Goal: Information Seeking & Learning: Learn about a topic

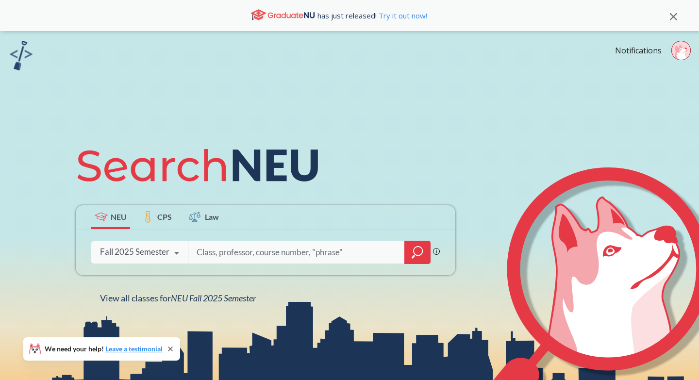
click at [421, 253] on icon "magnifying glass" at bounding box center [418, 253] width 12 height 14
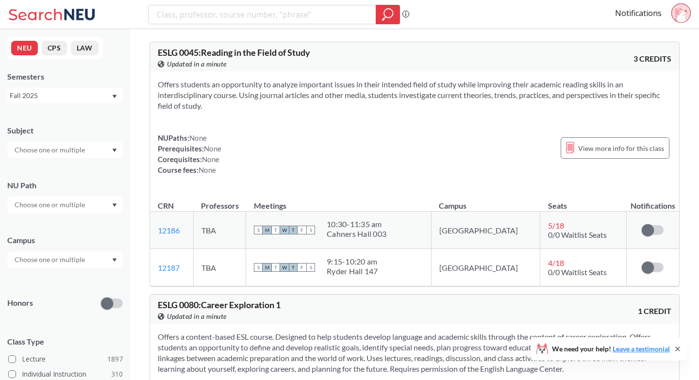
click at [93, 203] on div at bounding box center [65, 205] width 116 height 17
click at [98, 182] on div "NU Path" at bounding box center [65, 185] width 116 height 11
click at [100, 147] on div at bounding box center [65, 150] width 116 height 17
click at [106, 116] on div "Subject CS ( 114 ) Computer Science NRSG ( 75 ) Nursing EECE ( 72 ) Electrical …" at bounding box center [65, 137] width 116 height 43
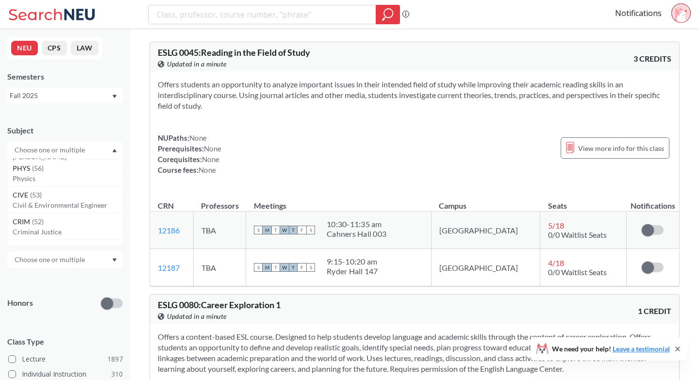
scroll to position [0, 0]
click at [104, 262] on div at bounding box center [65, 260] width 116 height 17
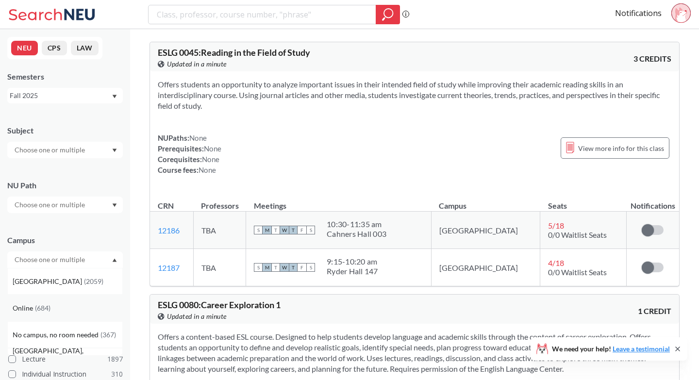
click at [84, 307] on div "Online ( 684 )" at bounding box center [68, 308] width 110 height 11
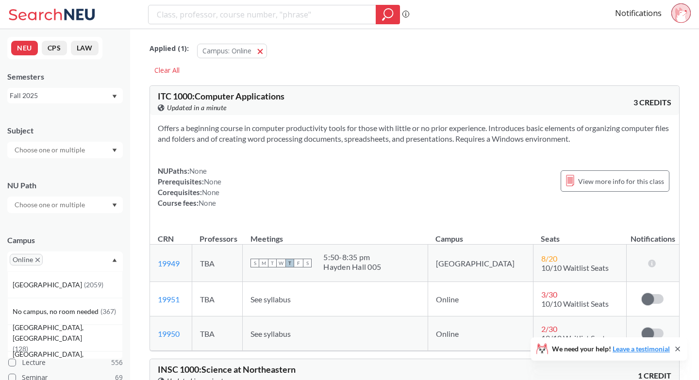
click at [96, 201] on div at bounding box center [65, 205] width 116 height 17
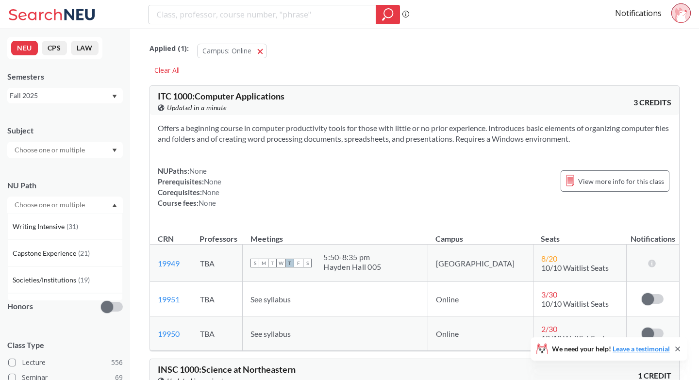
click at [257, 192] on div "NUPaths: None Prerequisites: None Corequisites: None Course fees: None View mor…" at bounding box center [415, 187] width 514 height 43
click at [106, 204] on div at bounding box center [65, 205] width 116 height 17
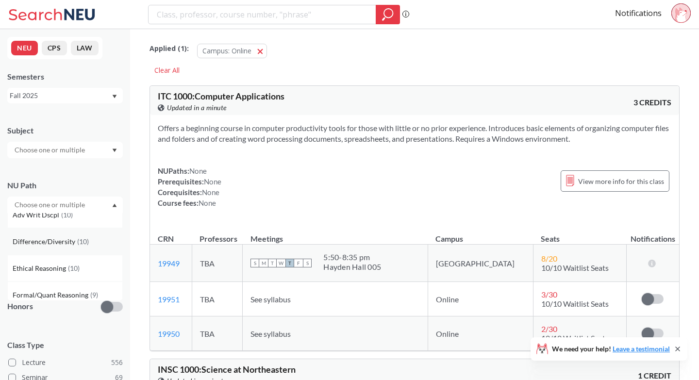
click at [82, 244] on span "( 10 )" at bounding box center [83, 242] width 12 height 8
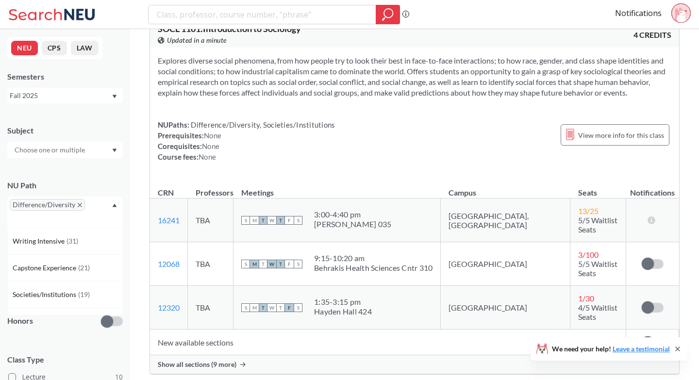
scroll to position [387, 0]
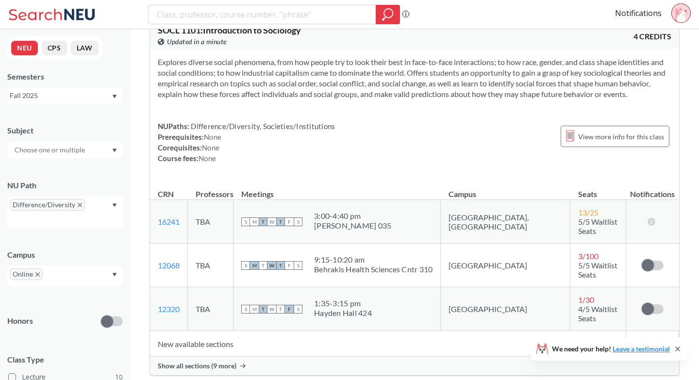
click at [184, 362] on span "Show all sections (9 more)" at bounding box center [197, 366] width 79 height 9
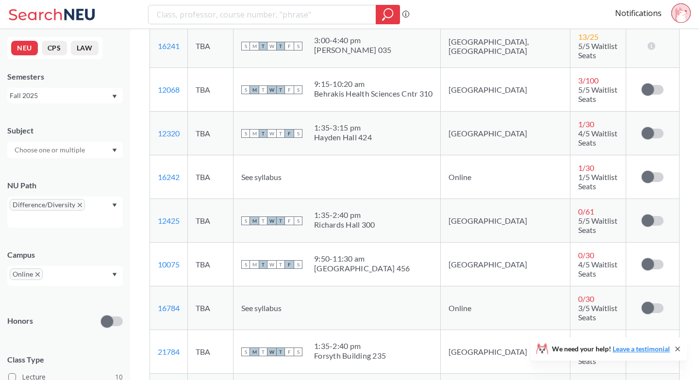
scroll to position [524, 0]
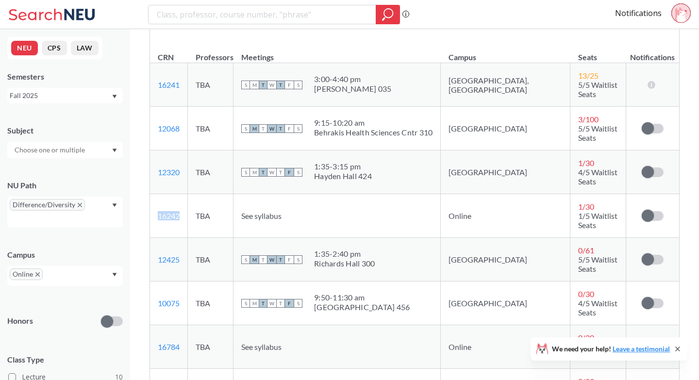
drag, startPoint x: 187, startPoint y: 192, endPoint x: 153, endPoint y: 192, distance: 34.5
click at [153, 194] on td "16242 View this section on Banner." at bounding box center [169, 216] width 38 height 44
copy link "16242"
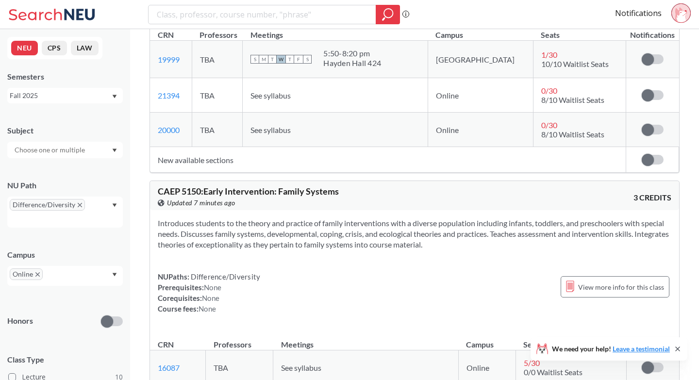
scroll to position [3041, 0]
